Goal: Communication & Community: Answer question/provide support

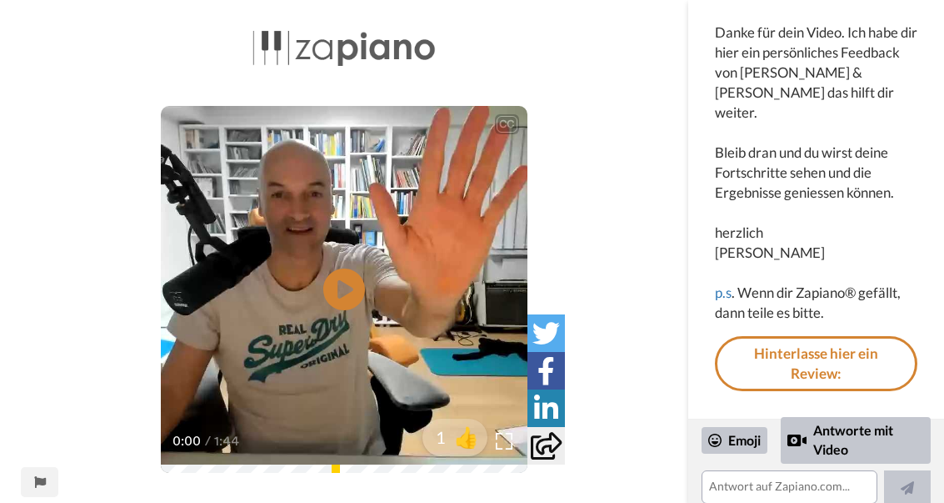
scroll to position [171, 0]
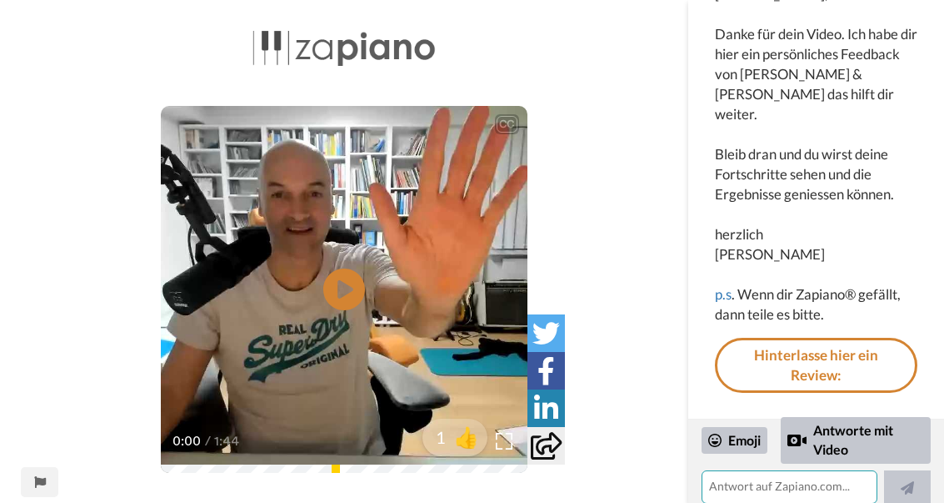
click at [762, 494] on textarea at bounding box center [790, 486] width 176 height 33
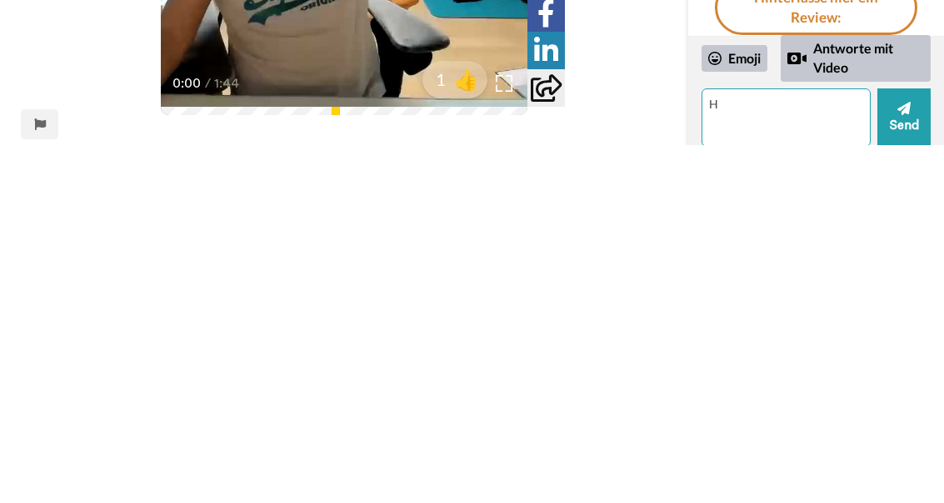
scroll to position [0, 0]
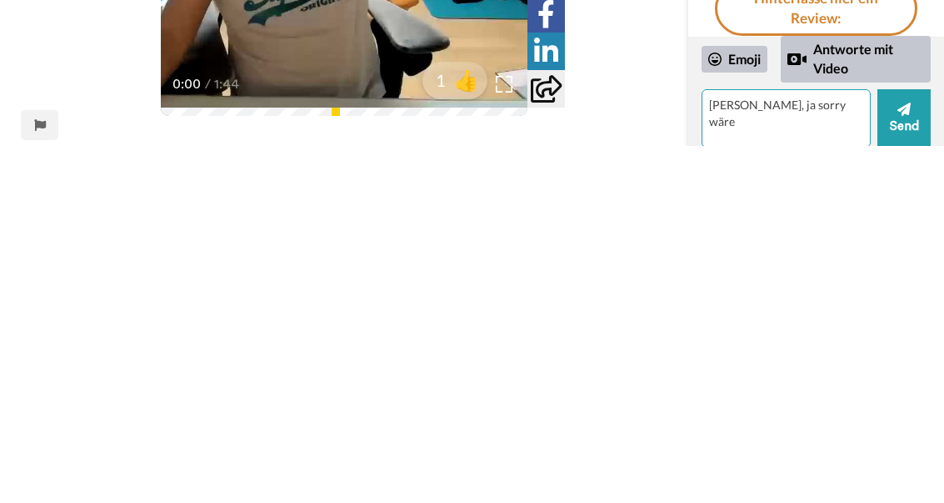
type textarea "[PERSON_NAME], ja sorry wäre"
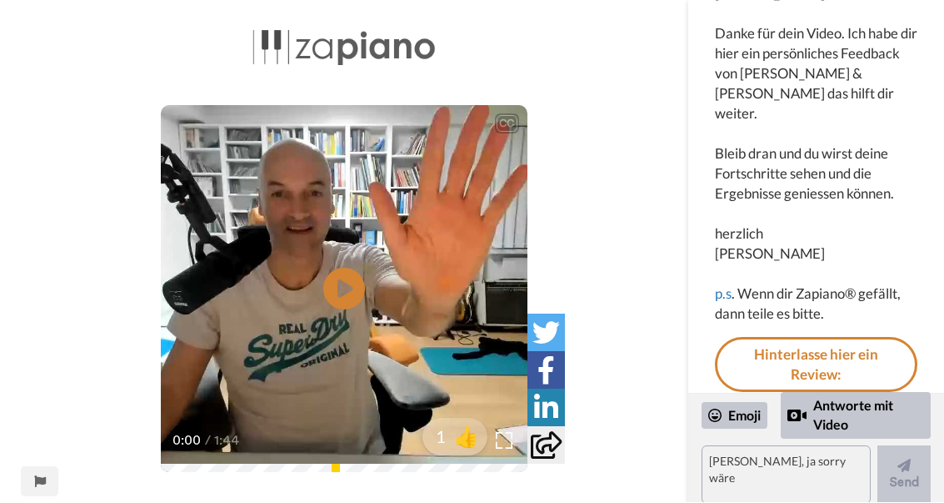
scroll to position [101, 0]
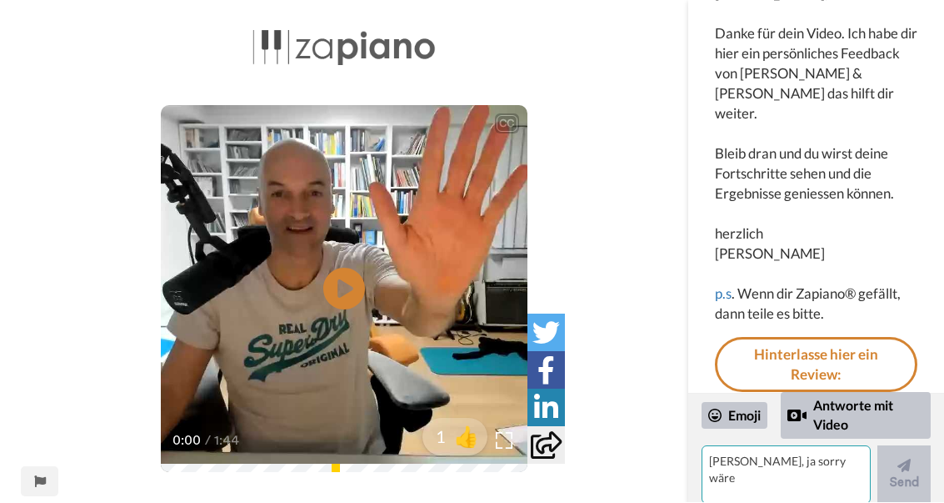
click at [828, 474] on textarea "[PERSON_NAME], ja sorry wäre" at bounding box center [786, 475] width 169 height 58
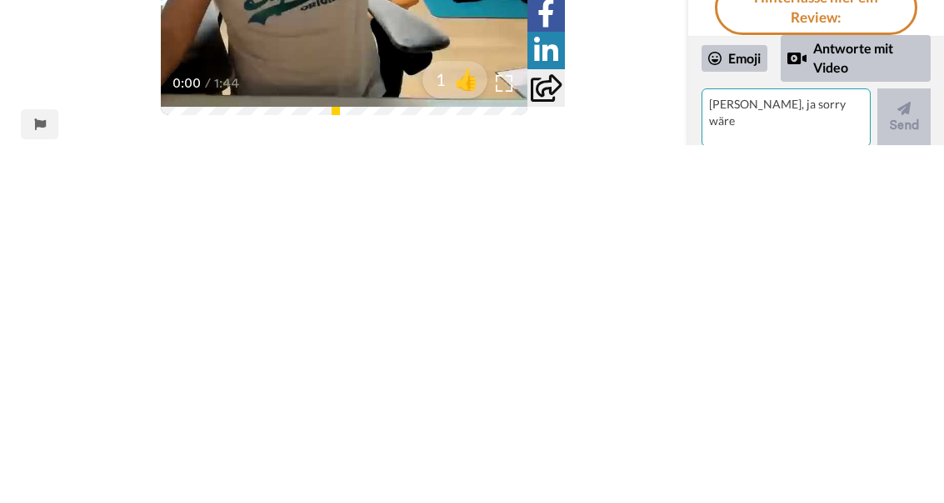
scroll to position [1, 0]
click at [863, 445] on textarea "[PERSON_NAME], ja sorry wäre" at bounding box center [786, 474] width 169 height 58
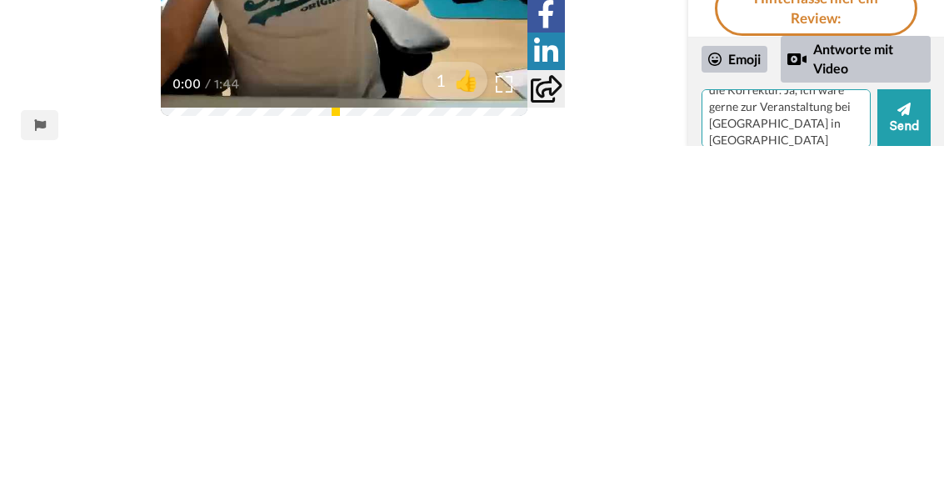
scroll to position [48, 0]
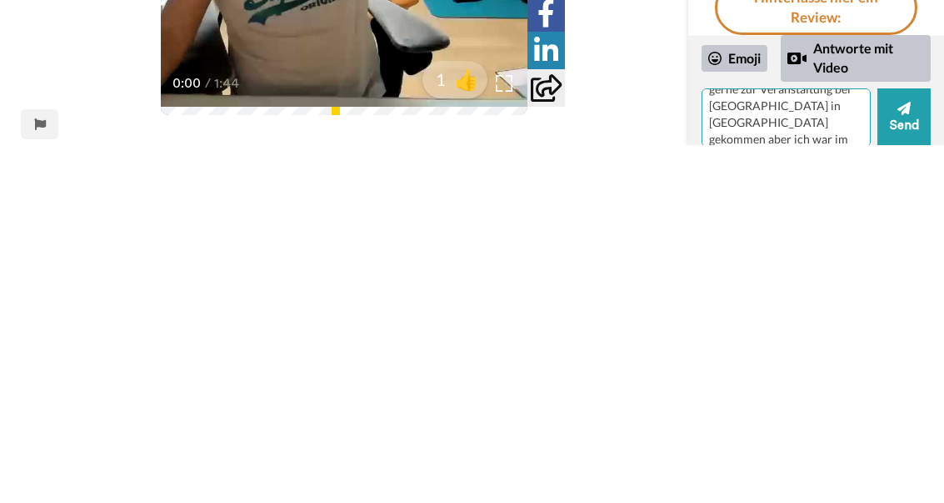
click at [813, 446] on textarea "[PERSON_NAME], danke für die Korrektur. Ja, ich wäre gerne zur Veranstaltung be…" at bounding box center [786, 475] width 169 height 58
click at [817, 446] on textarea "[PERSON_NAME], danke für die Korrektur. Ja, ich wäre gerne zur Veranstaltung be…" at bounding box center [786, 475] width 169 height 58
click at [825, 446] on textarea "[PERSON_NAME], danke für die Korrektur. Ja, ich wäre gerne zur Veranstaltung be…" at bounding box center [786, 475] width 169 height 58
click at [867, 446] on textarea "[PERSON_NAME], danke für die Korrektur. Ja, ich wäre gerne zur Veranstaltung be…" at bounding box center [786, 475] width 169 height 58
click at [868, 446] on textarea "[PERSON_NAME], danke für die Korrektur. Ja, ich wäre gerne zur Veranstaltung be…" at bounding box center [786, 475] width 169 height 58
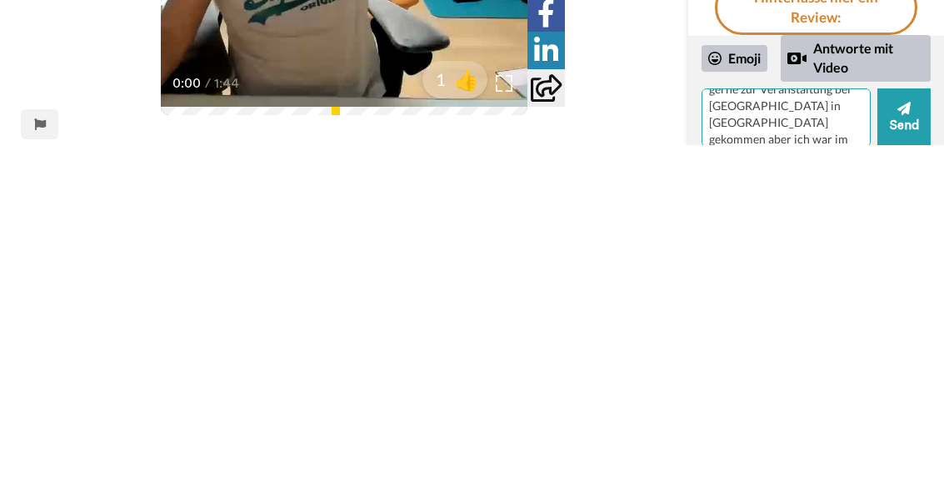
click at [810, 446] on textarea "[PERSON_NAME], danke für die Korrektur. Ja, ich wäre gerne zur Veranstaltung be…" at bounding box center [786, 475] width 169 height 58
type textarea "[PERSON_NAME], danke für die Korrektur. Ja, ich wäre gerne zur Veranstaltung be…"
click at [917, 446] on button "Send" at bounding box center [904, 475] width 53 height 58
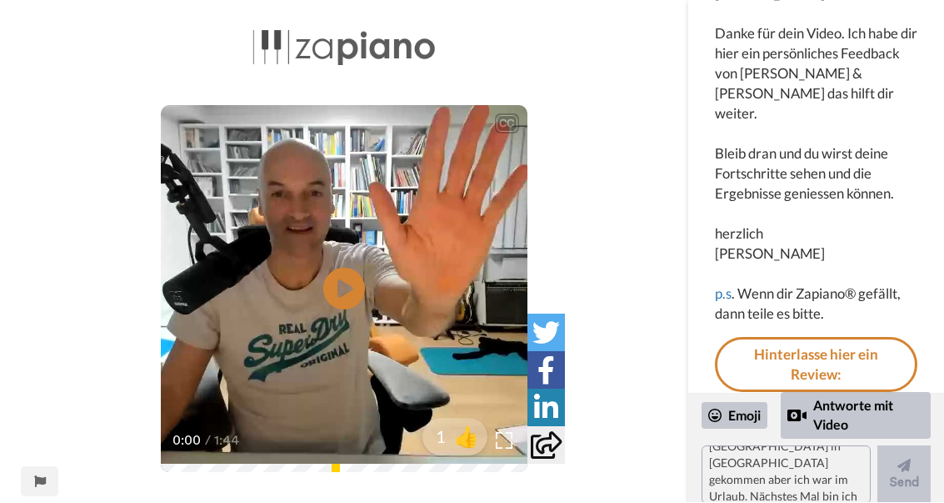
scroll to position [0, 0]
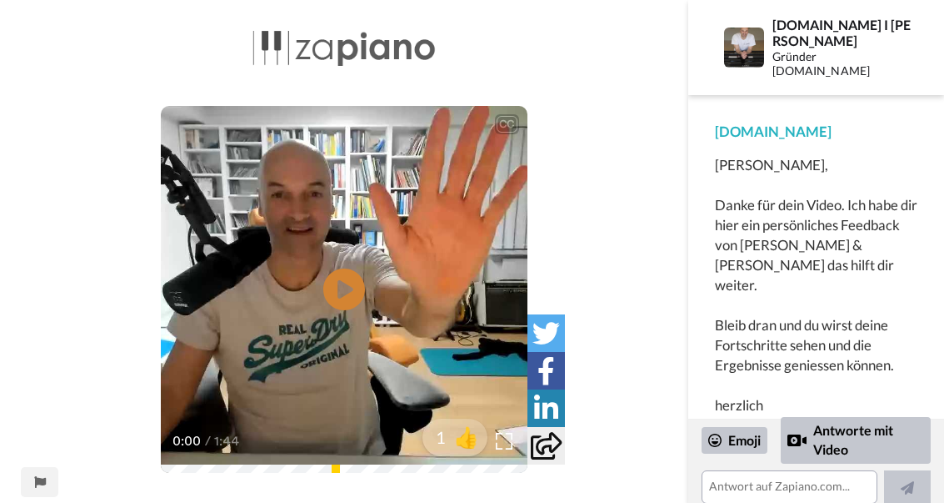
scroll to position [243, 0]
click at [348, 296] on icon at bounding box center [344, 289] width 42 height 42
